Goal: Information Seeking & Learning: Learn about a topic

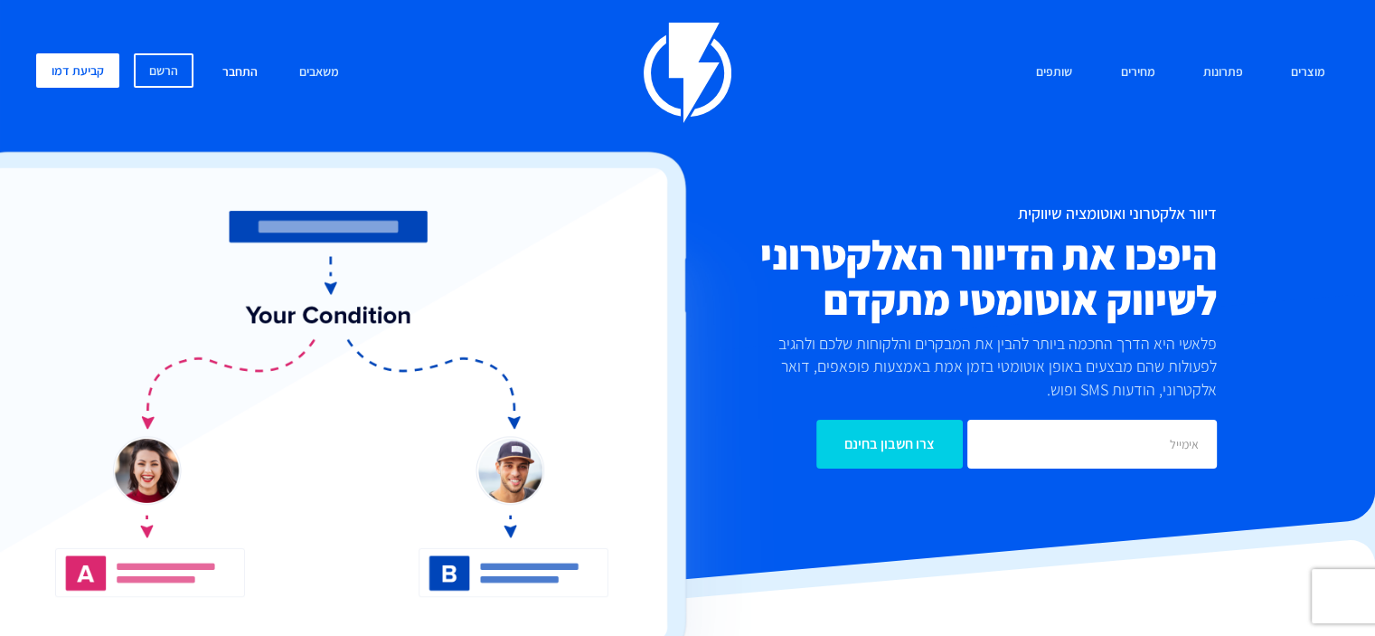
click at [247, 79] on link "התחבר" at bounding box center [240, 72] width 62 height 39
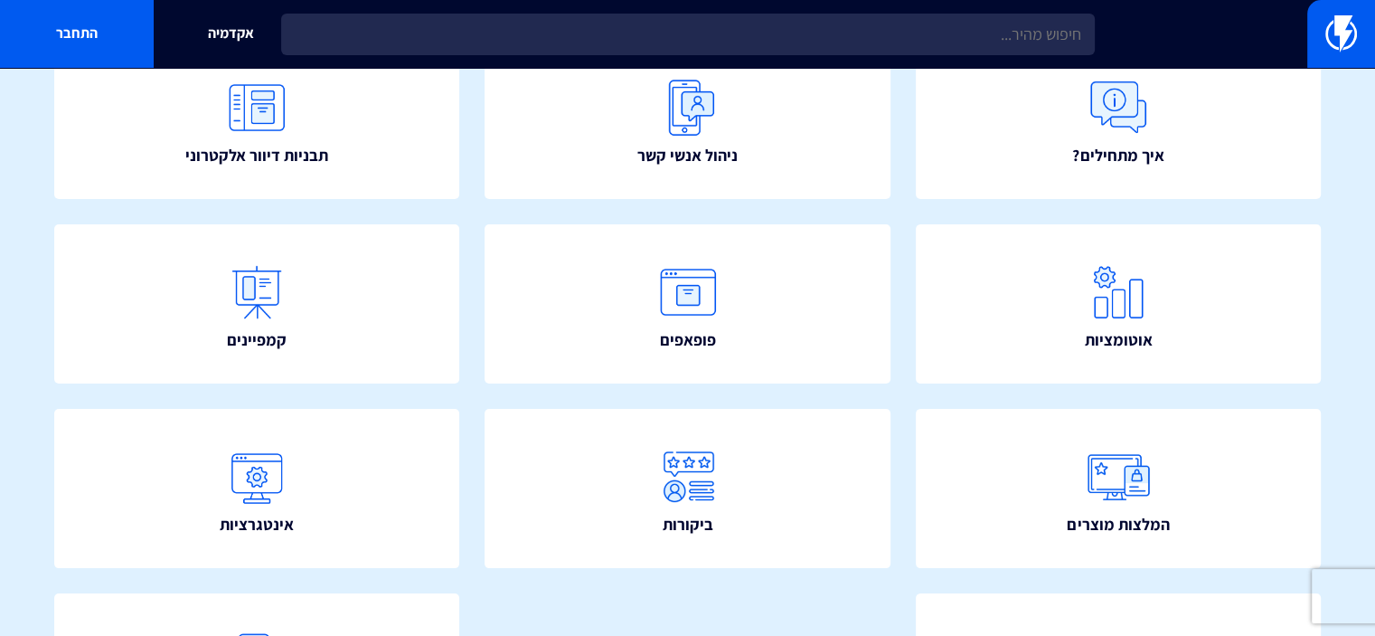
scroll to position [162, 0]
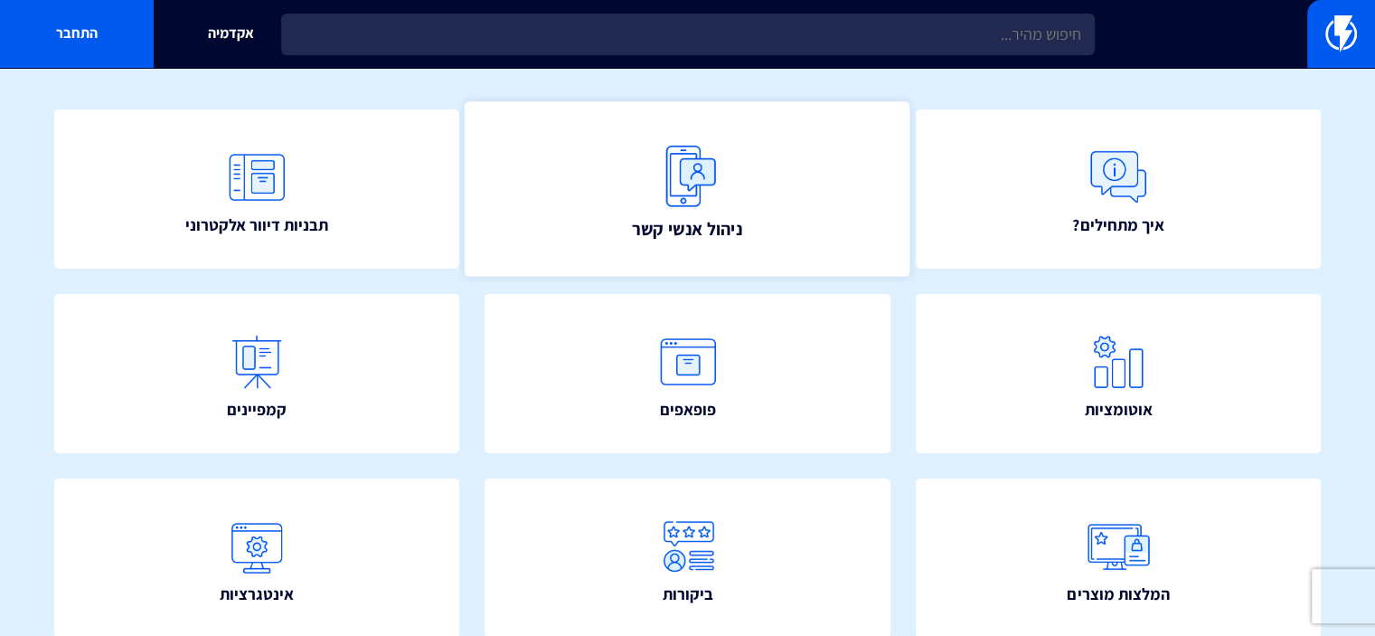
click at [695, 184] on img at bounding box center [688, 177] width 80 height 80
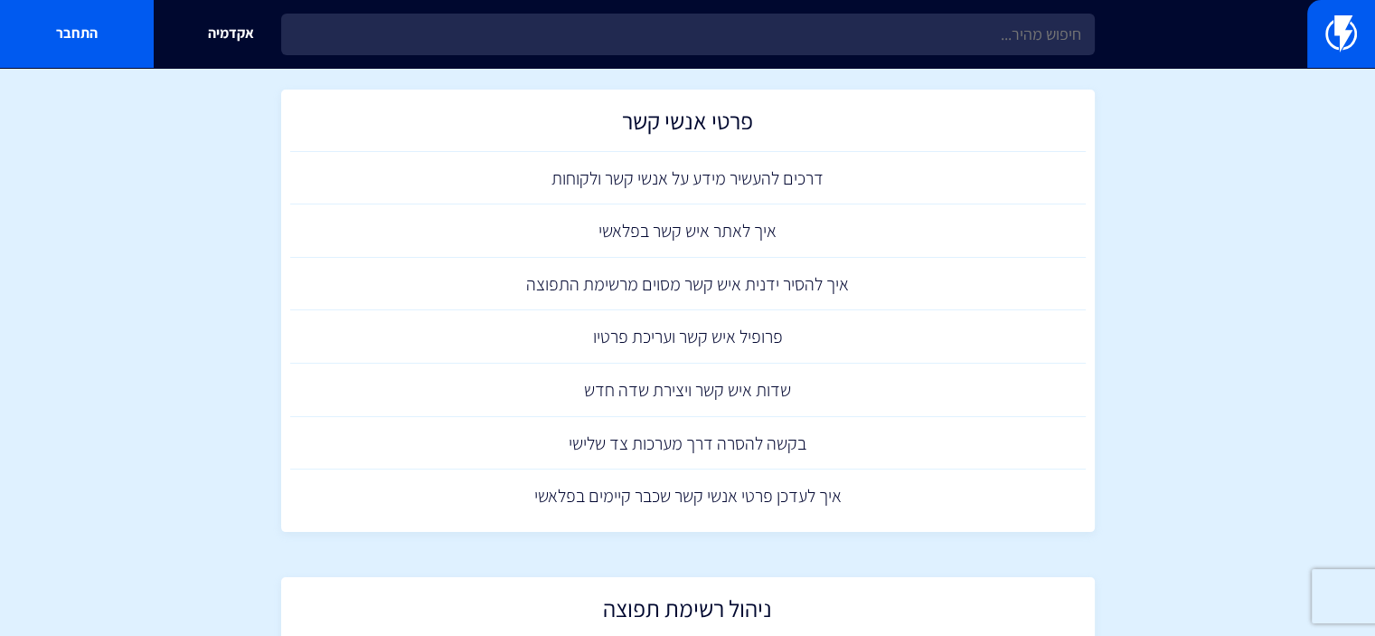
scroll to position [29, 0]
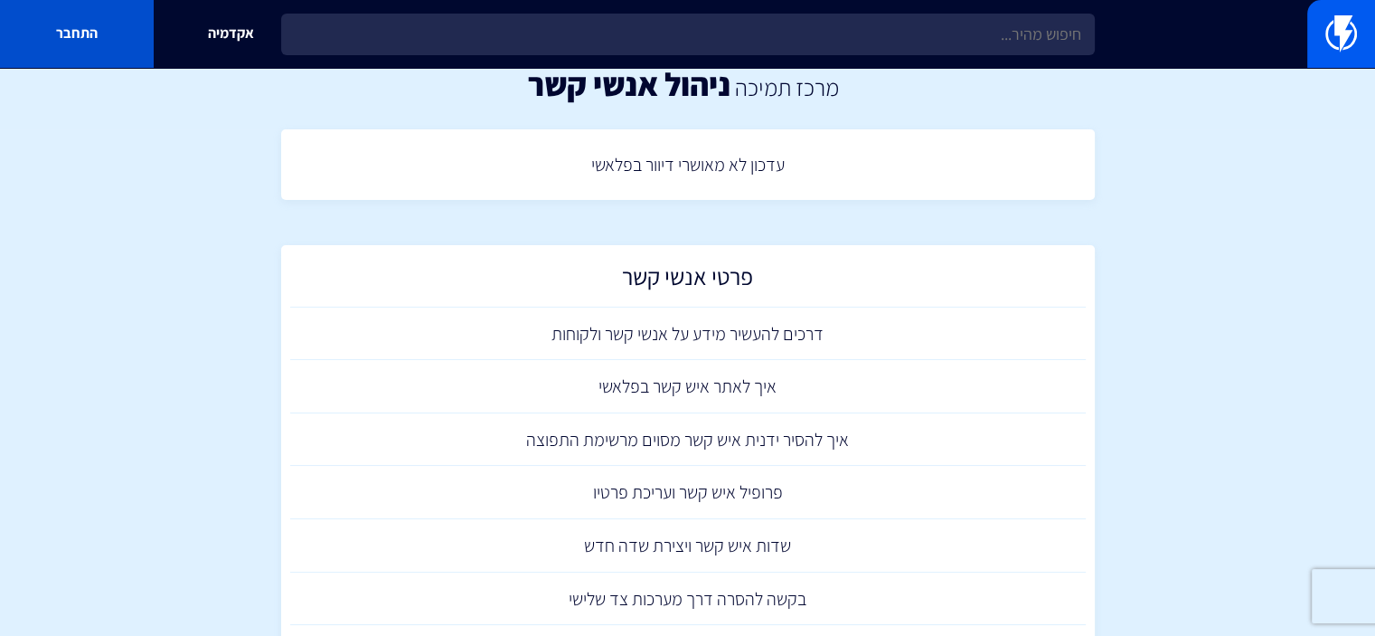
click at [71, 25] on link "התחבר" at bounding box center [77, 34] width 154 height 68
